Goal: Book appointment/travel/reservation

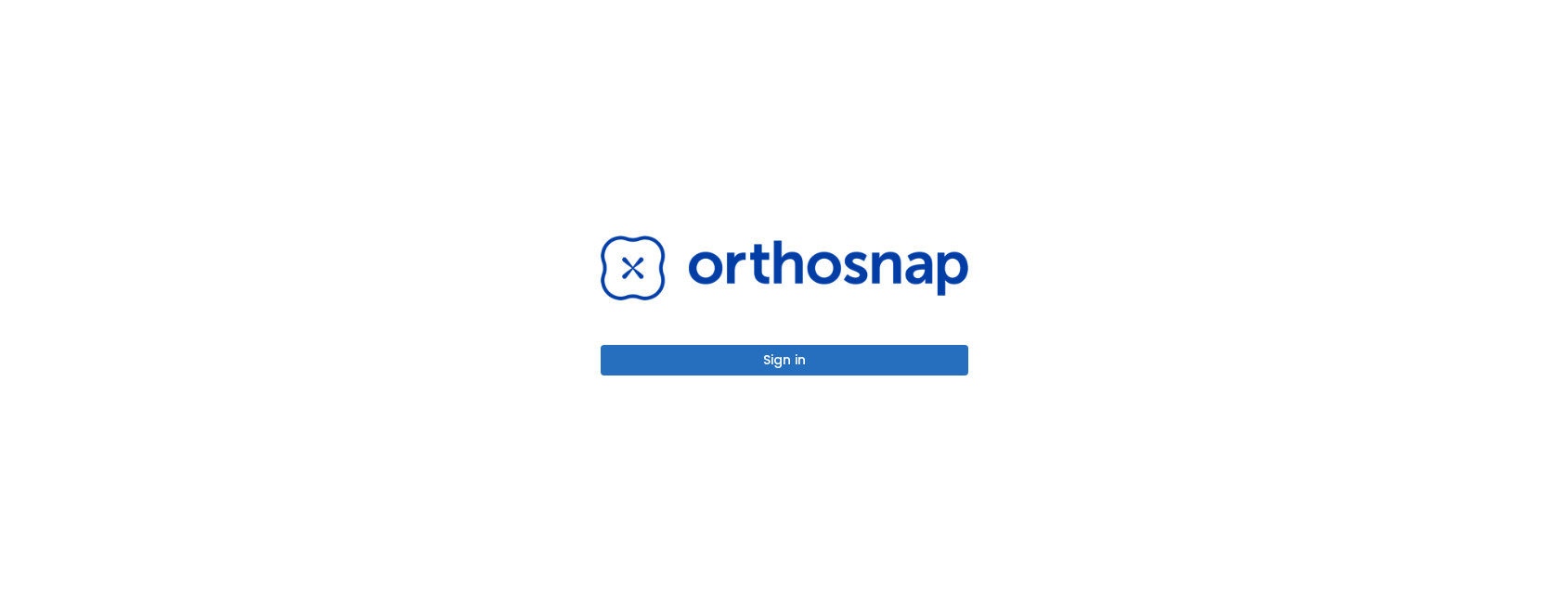
click at [697, 356] on button "Sign in" at bounding box center [784, 360] width 368 height 31
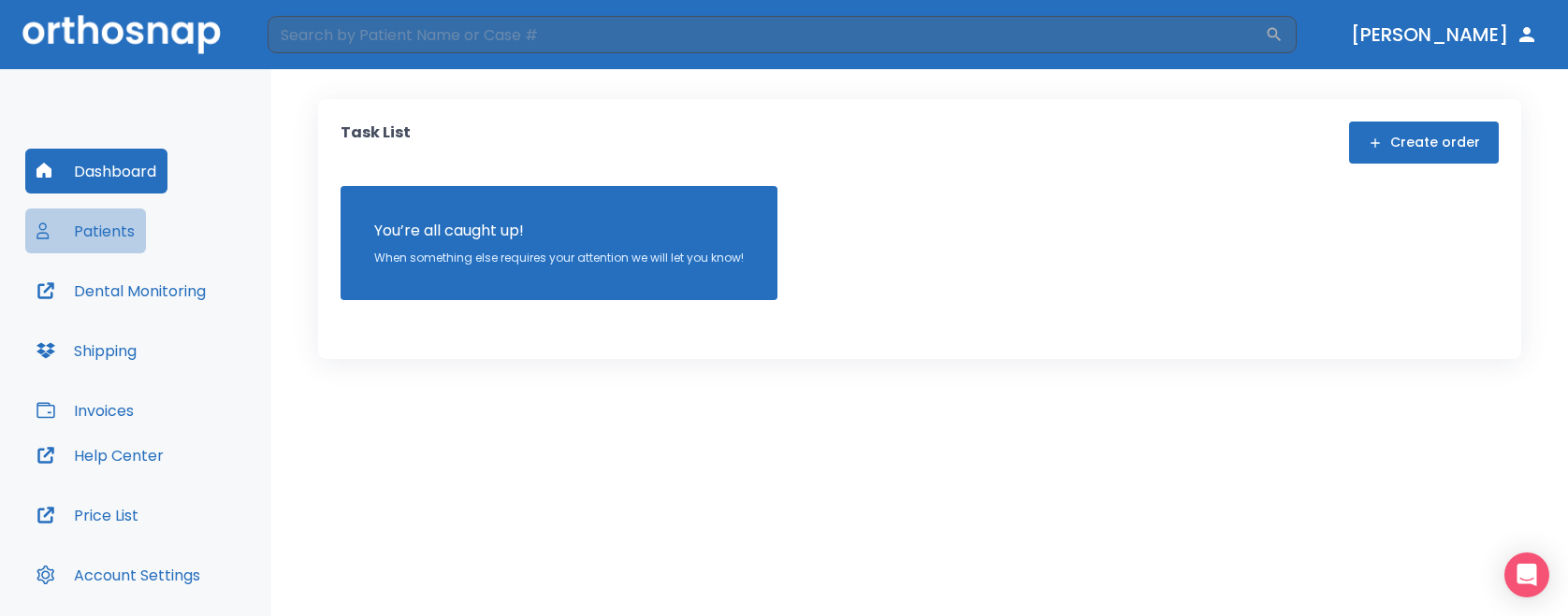
click at [114, 245] on button "Patients" at bounding box center [85, 231] width 121 height 45
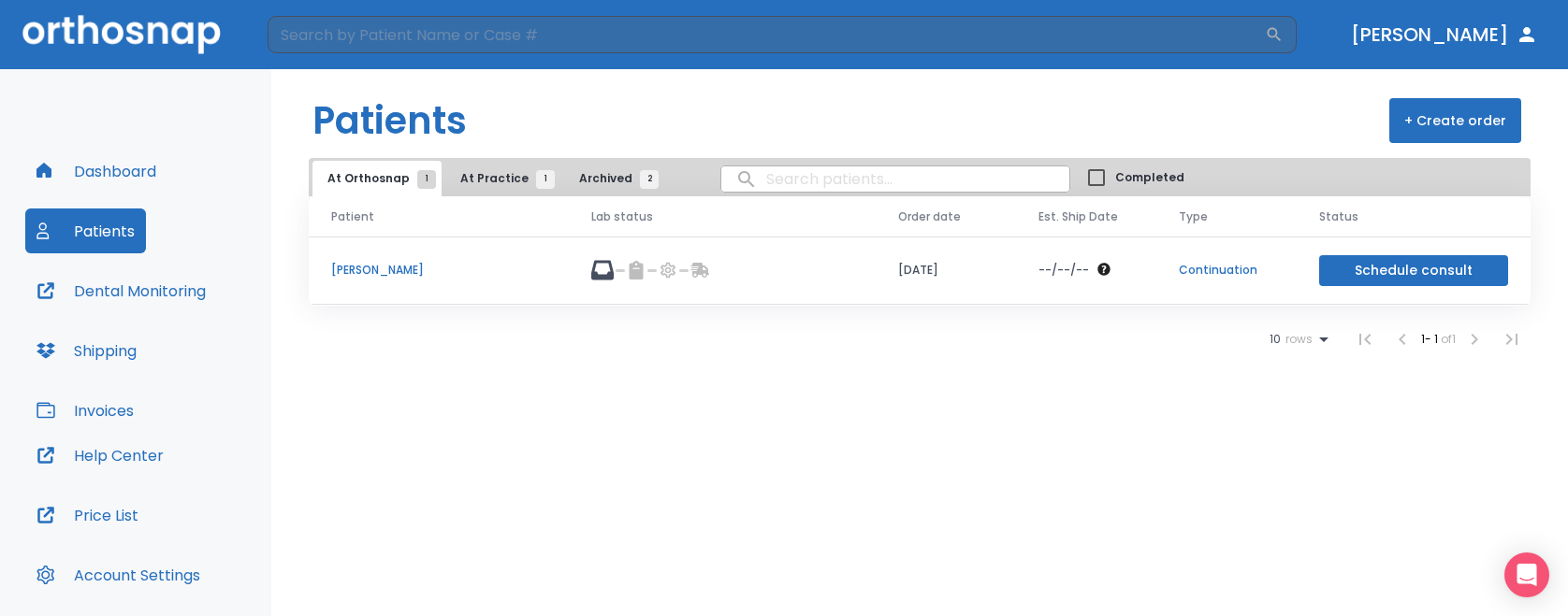
click at [1418, 290] on td "Schedule consult" at bounding box center [1414, 271] width 234 height 68
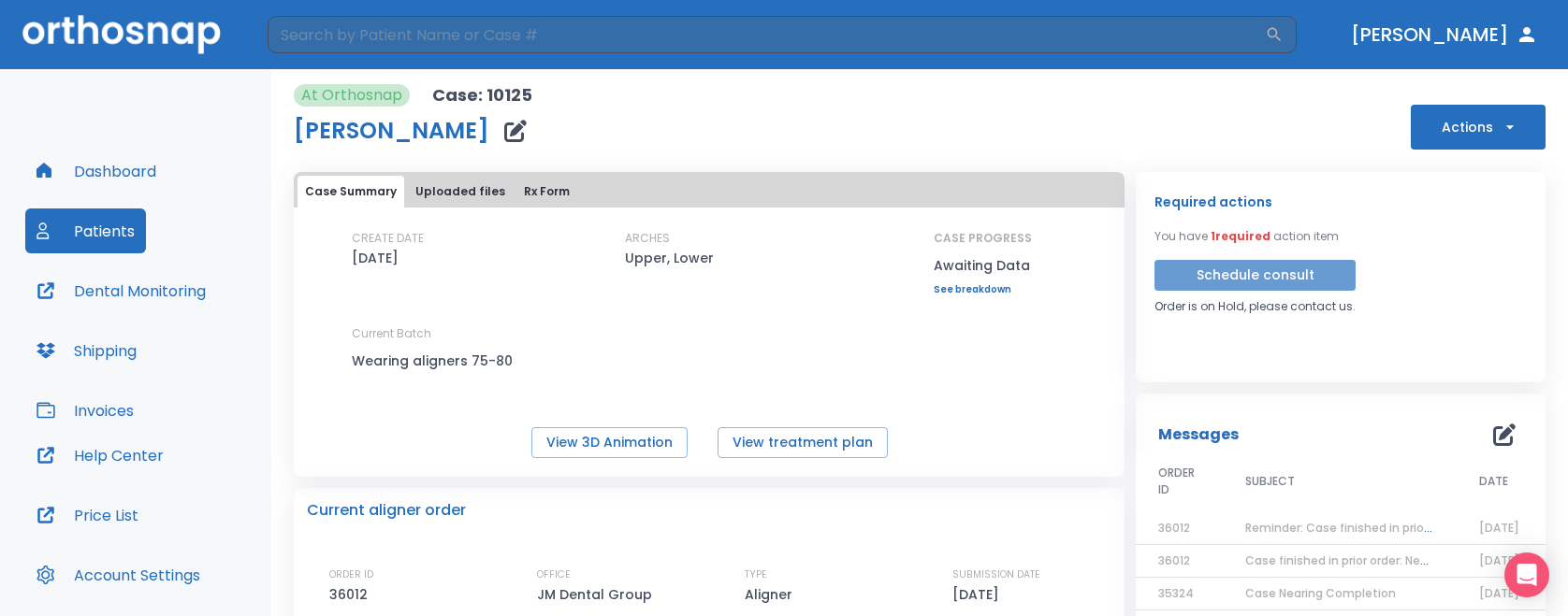
click at [1273, 273] on button "Schedule consult" at bounding box center [1254, 275] width 201 height 31
